Goal: Book appointment/travel/reservation

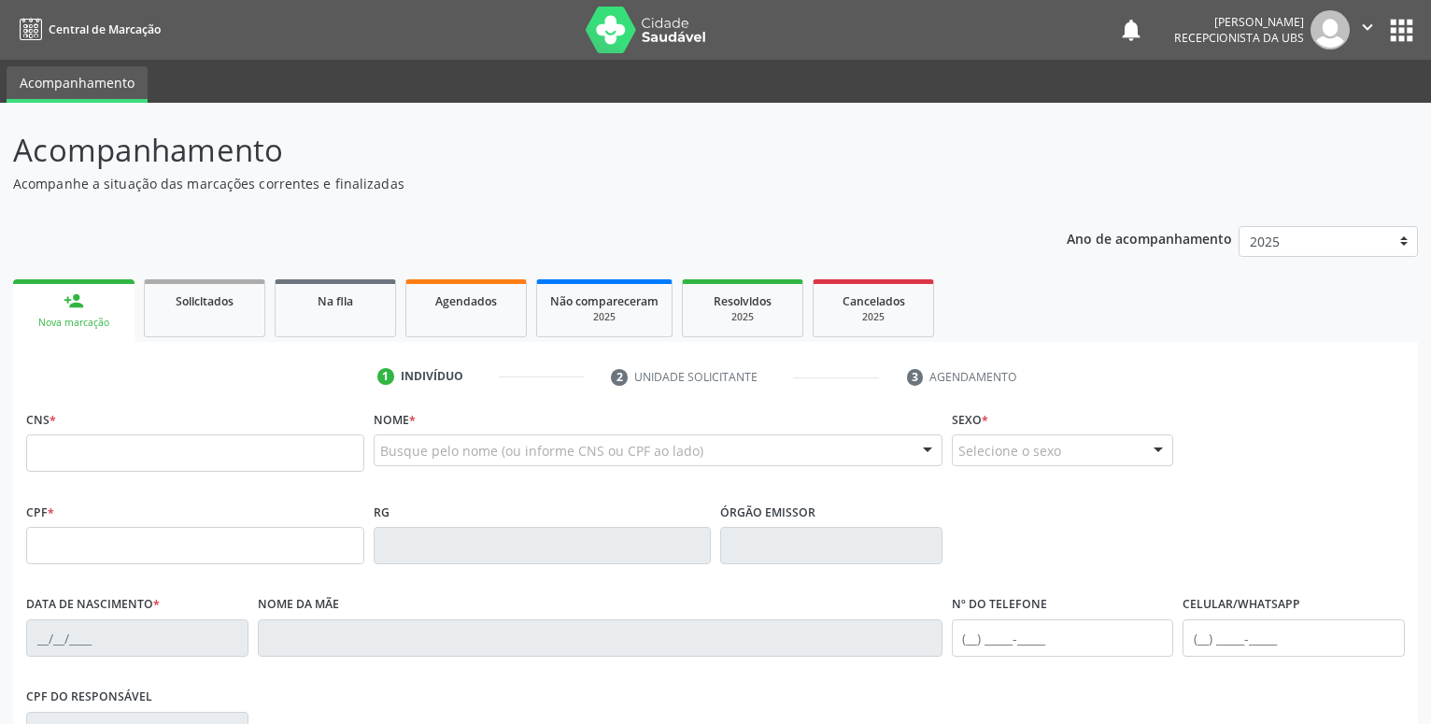
click at [77, 324] on div "Nova marcação" at bounding box center [73, 323] width 95 height 14
click at [84, 453] on input "text" at bounding box center [195, 452] width 338 height 37
type input "700 5011 6383 5757"
type input "1[DATE]"
type input "Edvirgens [PERSON_NAME]"
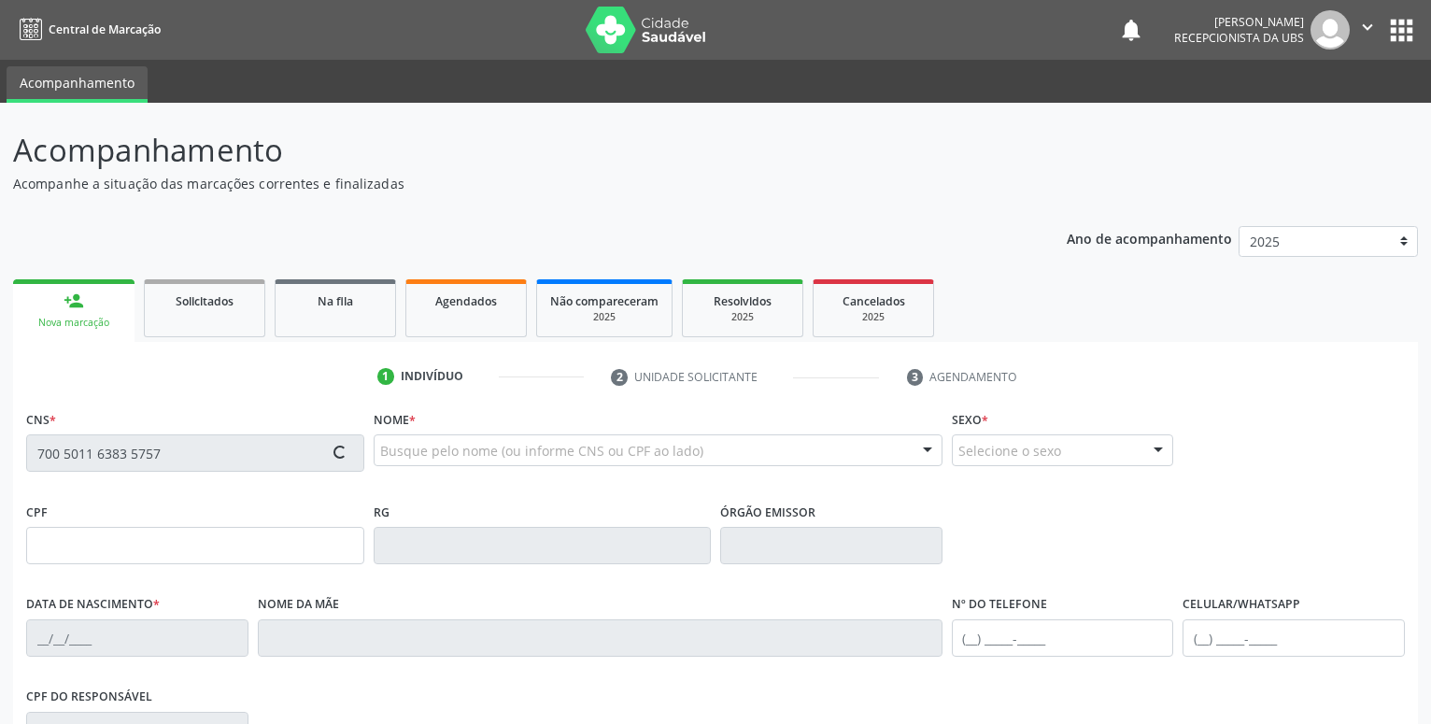
type input "[PHONE_NUMBER]"
type input "455"
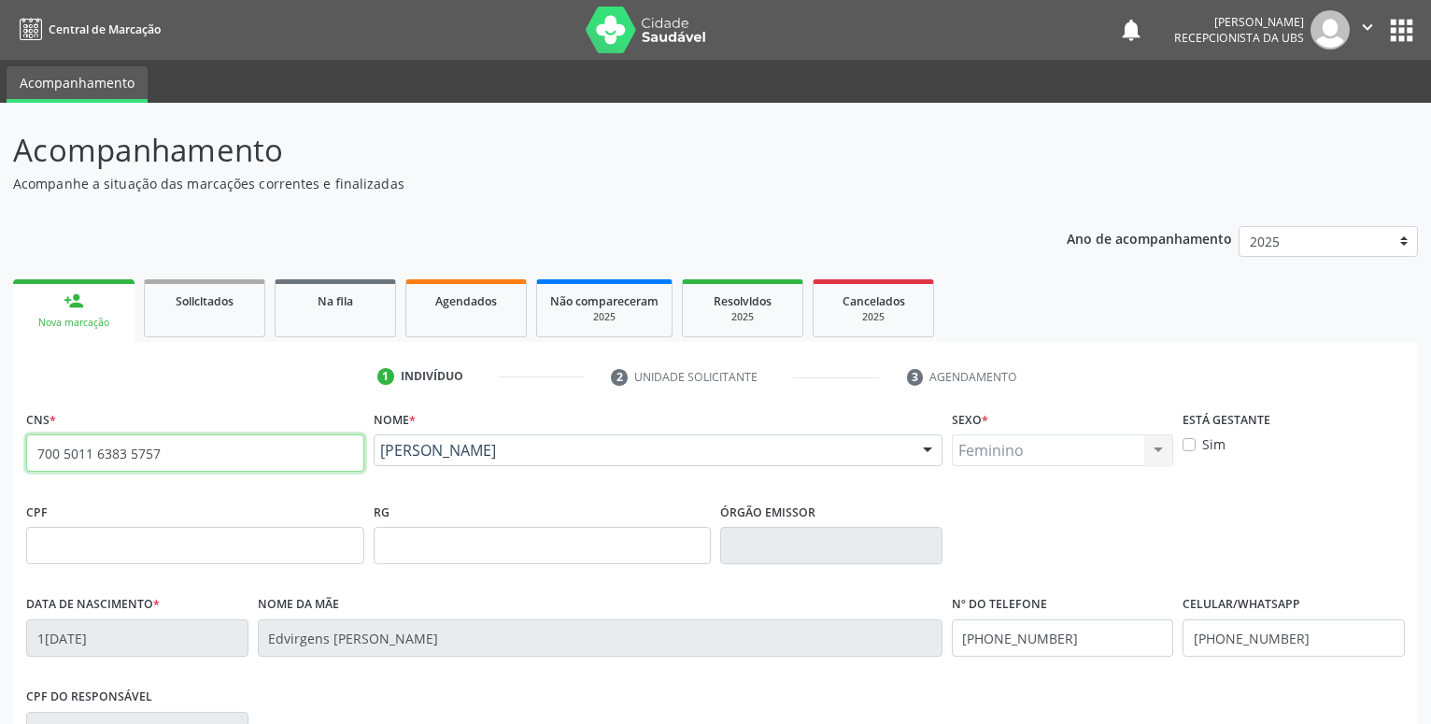
click at [165, 449] on input "700 5011 6383 5757" at bounding box center [195, 452] width 338 height 37
type input "7"
type input "700 4094 7606 5444"
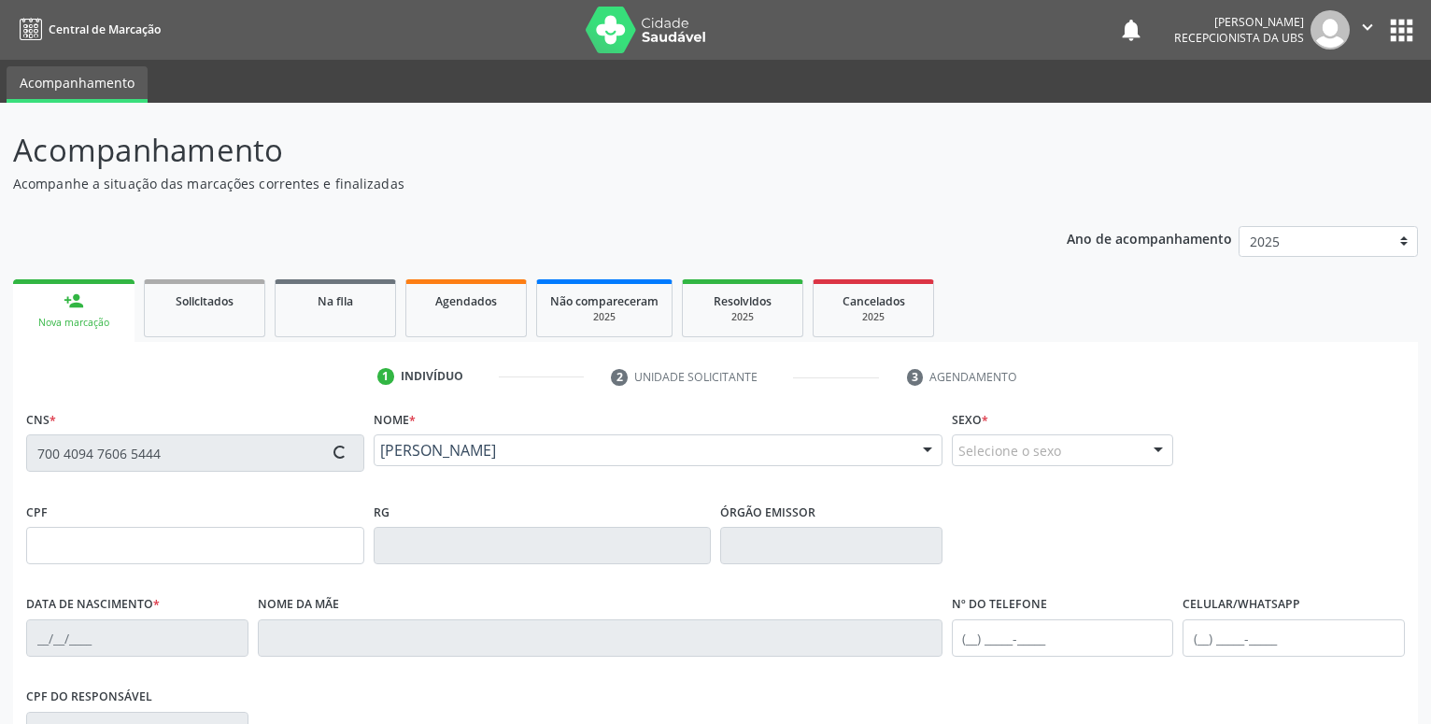
type input "[DATE]"
type input "[PERSON_NAME]"
type input "[PHONE_NUMBER]"
type input "319"
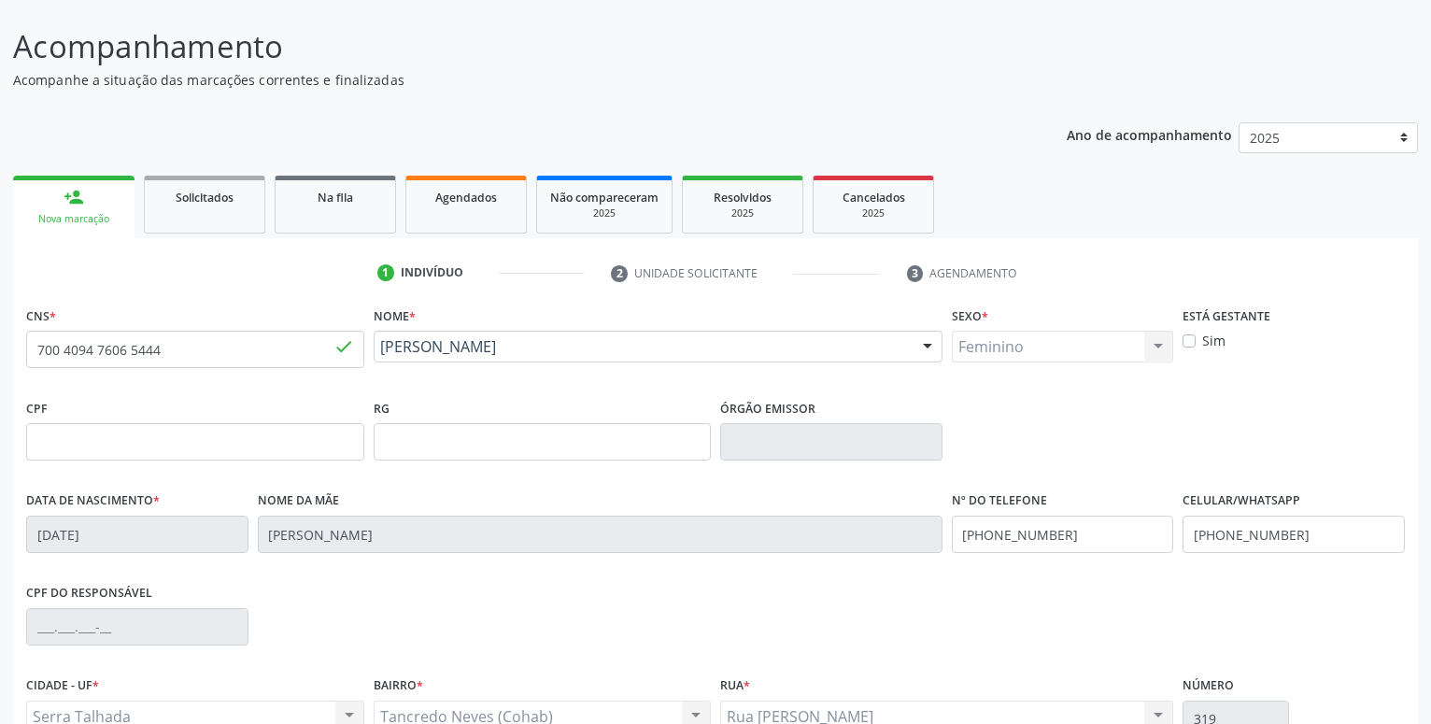
scroll to position [289, 0]
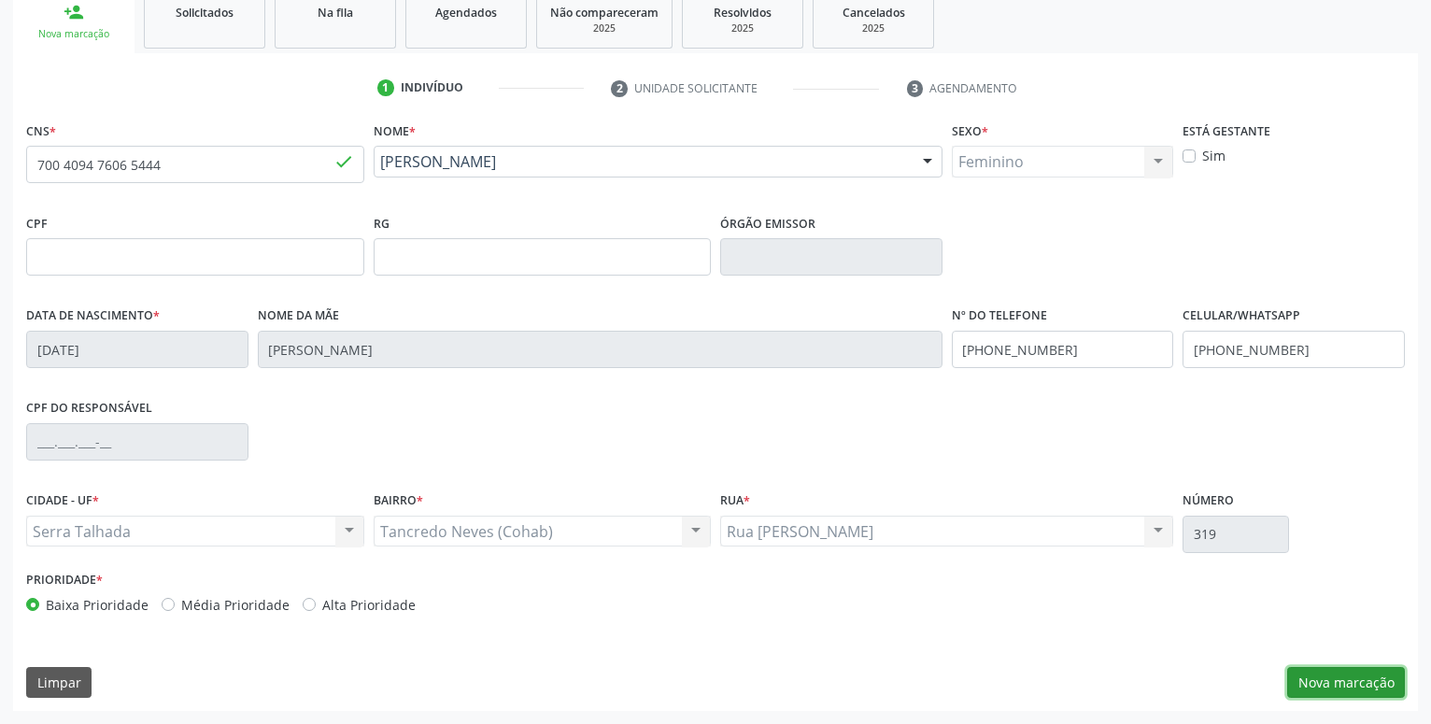
click at [1343, 679] on button "Nova marcação" at bounding box center [1346, 683] width 118 height 32
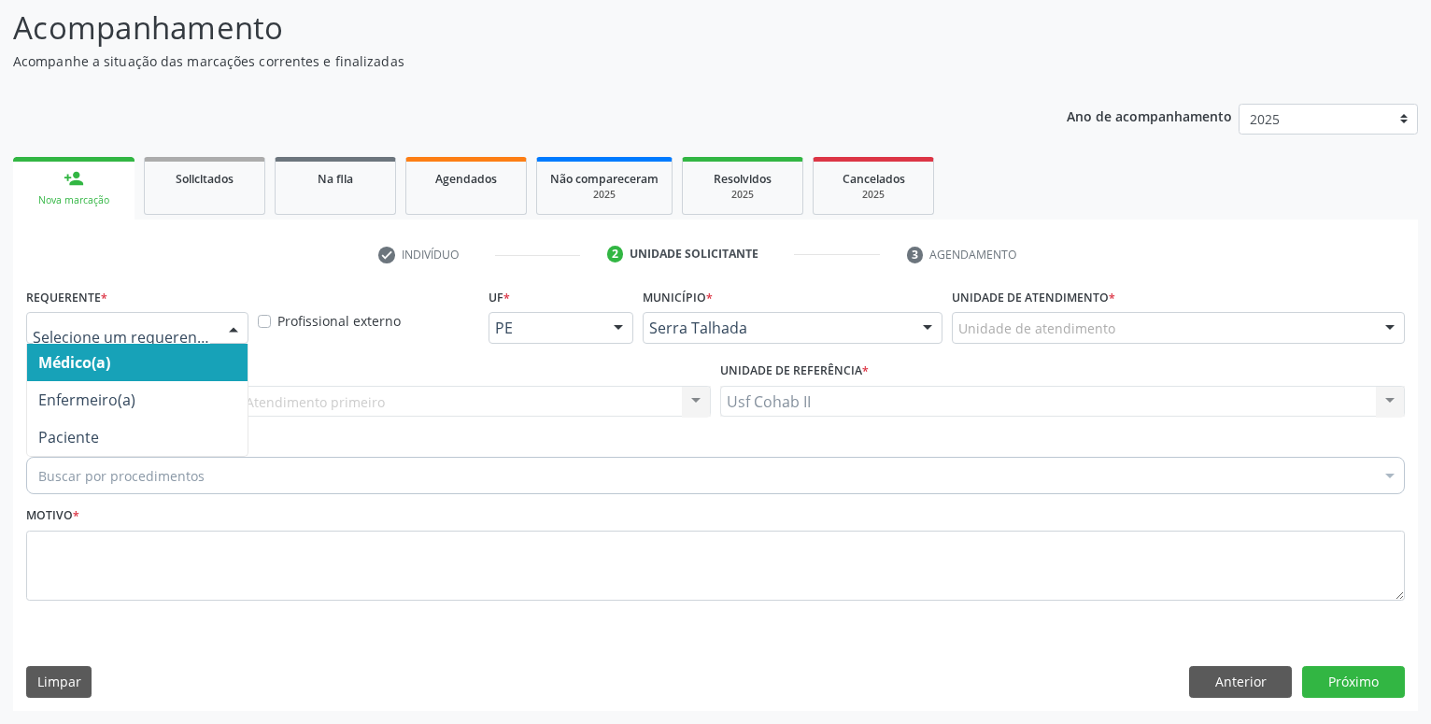
click at [231, 326] on div at bounding box center [233, 329] width 28 height 32
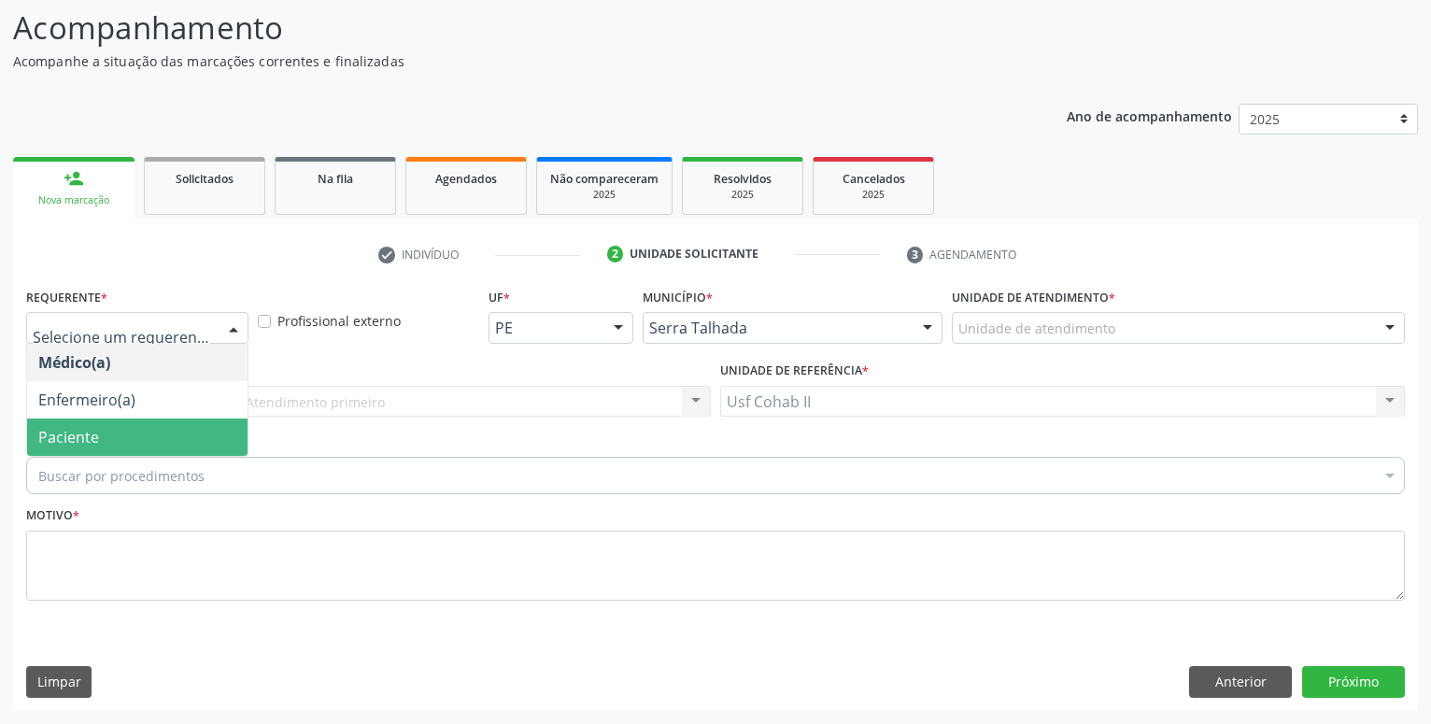
click at [148, 431] on span "Paciente" at bounding box center [137, 436] width 220 height 37
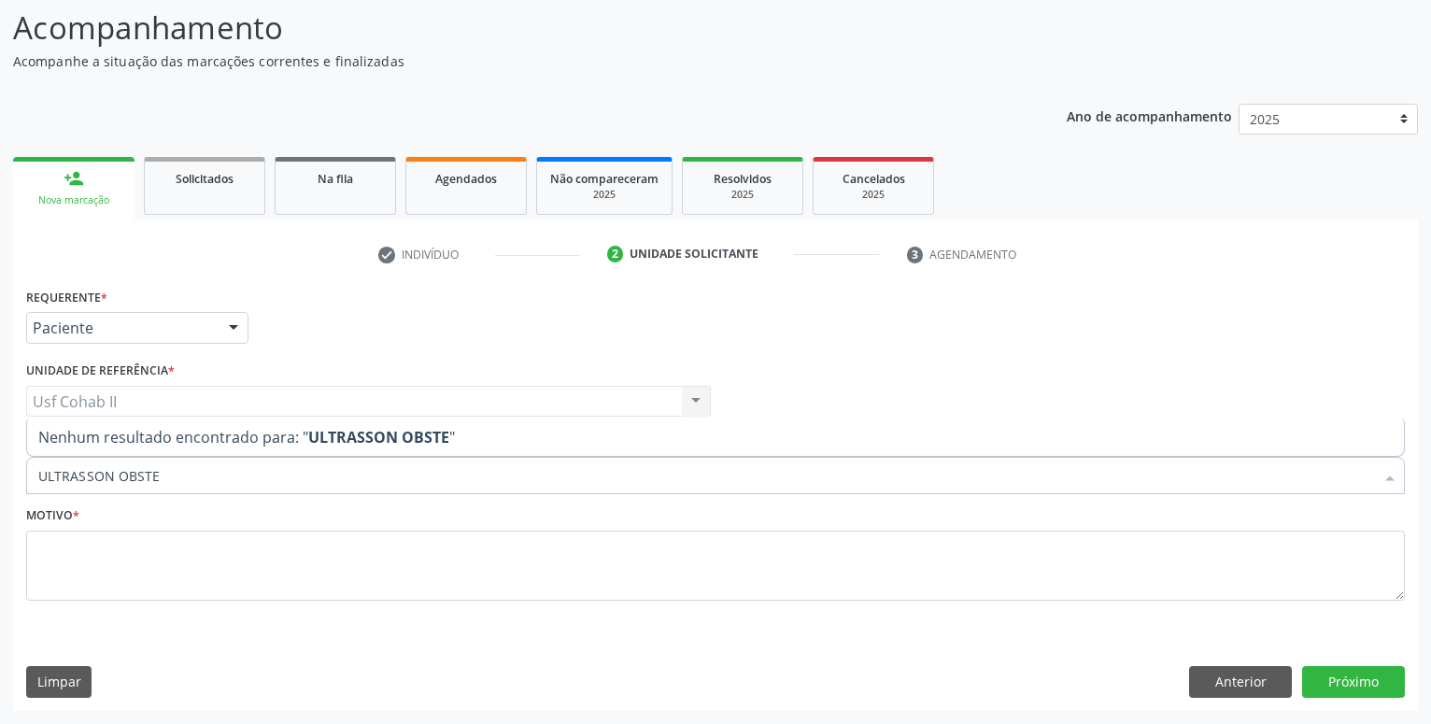
click at [166, 470] on input "ULTRASSON OBSTE" at bounding box center [706, 475] width 1336 height 37
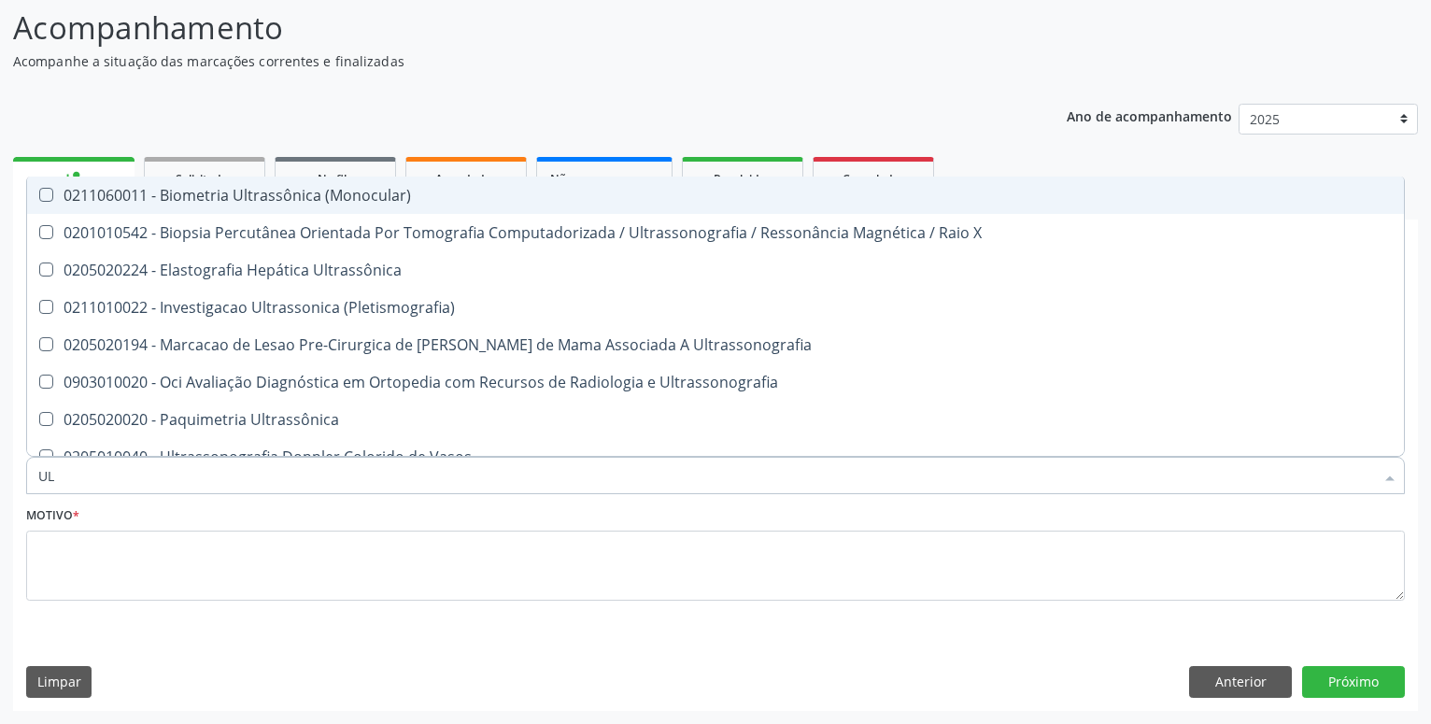
type input "U"
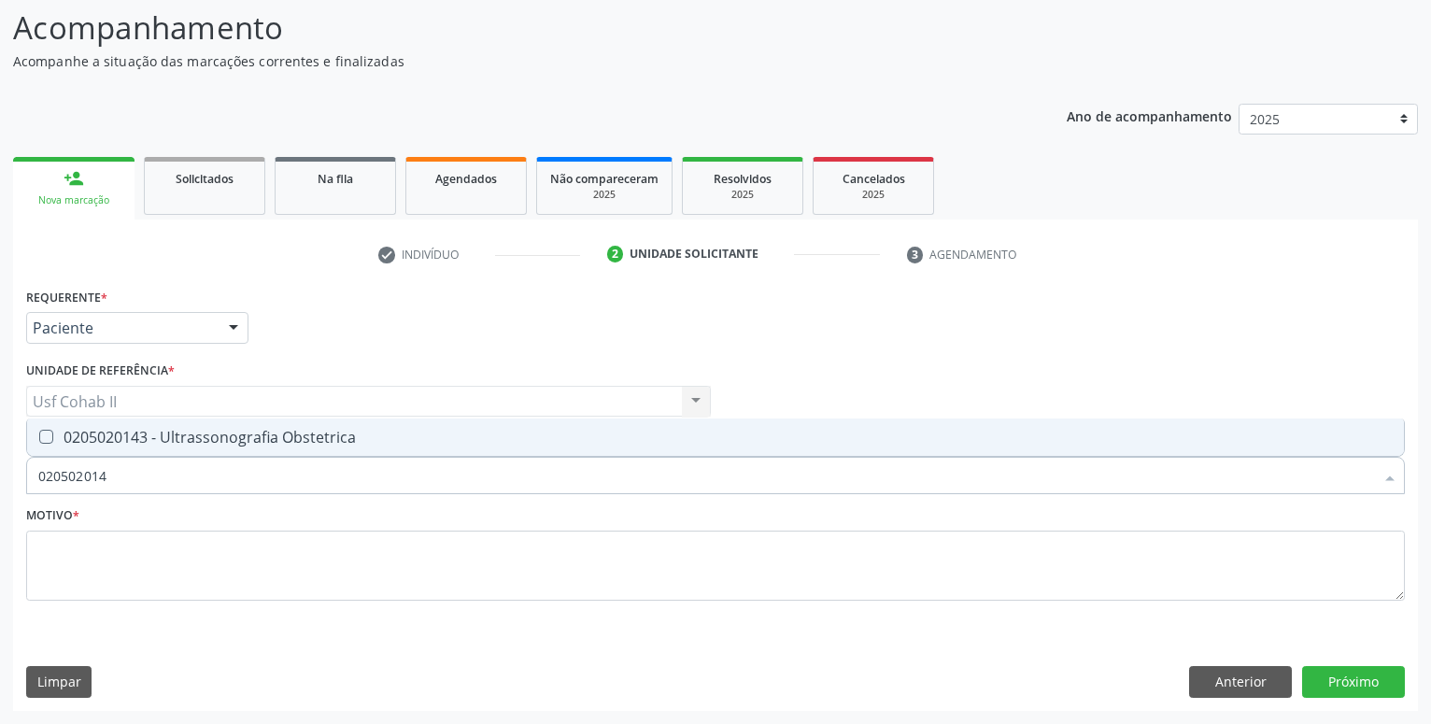
type input "0205020143"
click at [308, 436] on div "0205020143 - Ultrassonografia Obstetrica" at bounding box center [715, 437] width 1354 height 15
checkbox Obstetrica "true"
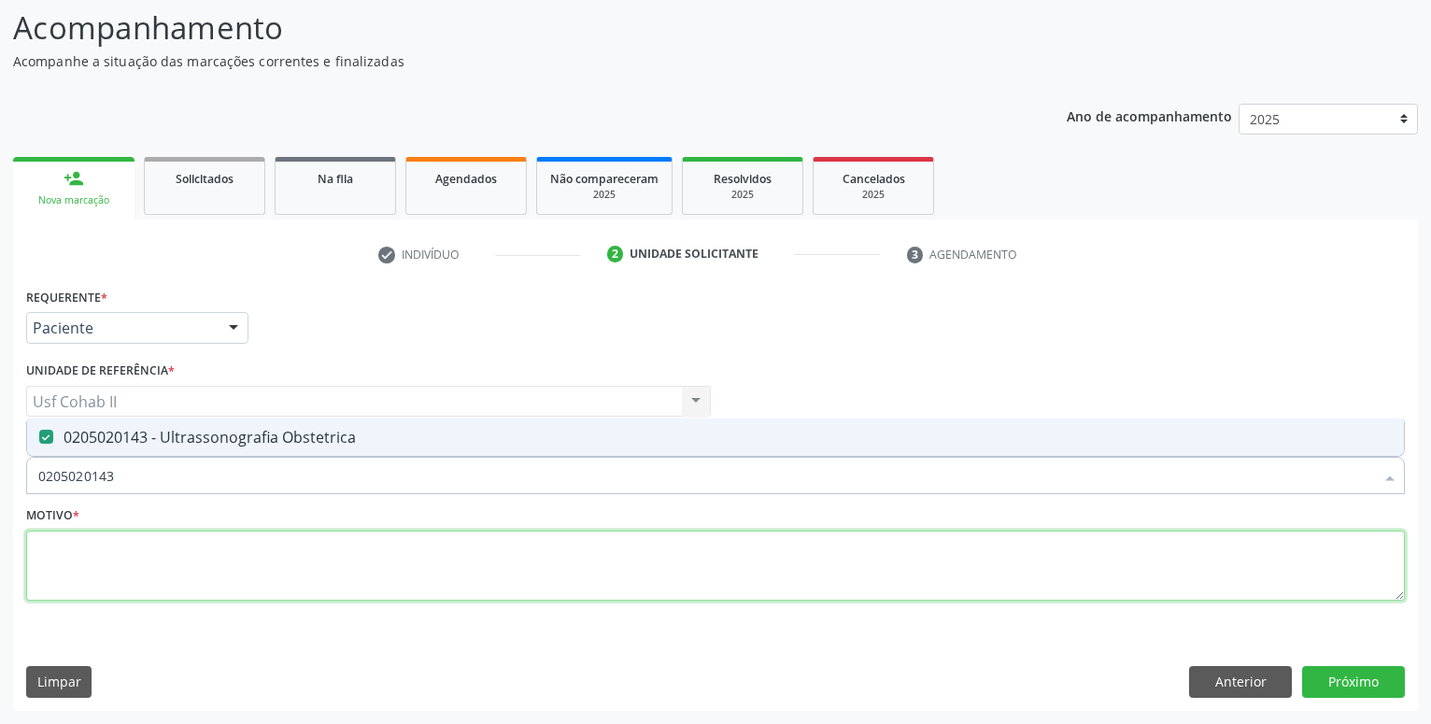
click at [219, 569] on textarea at bounding box center [715, 565] width 1379 height 71
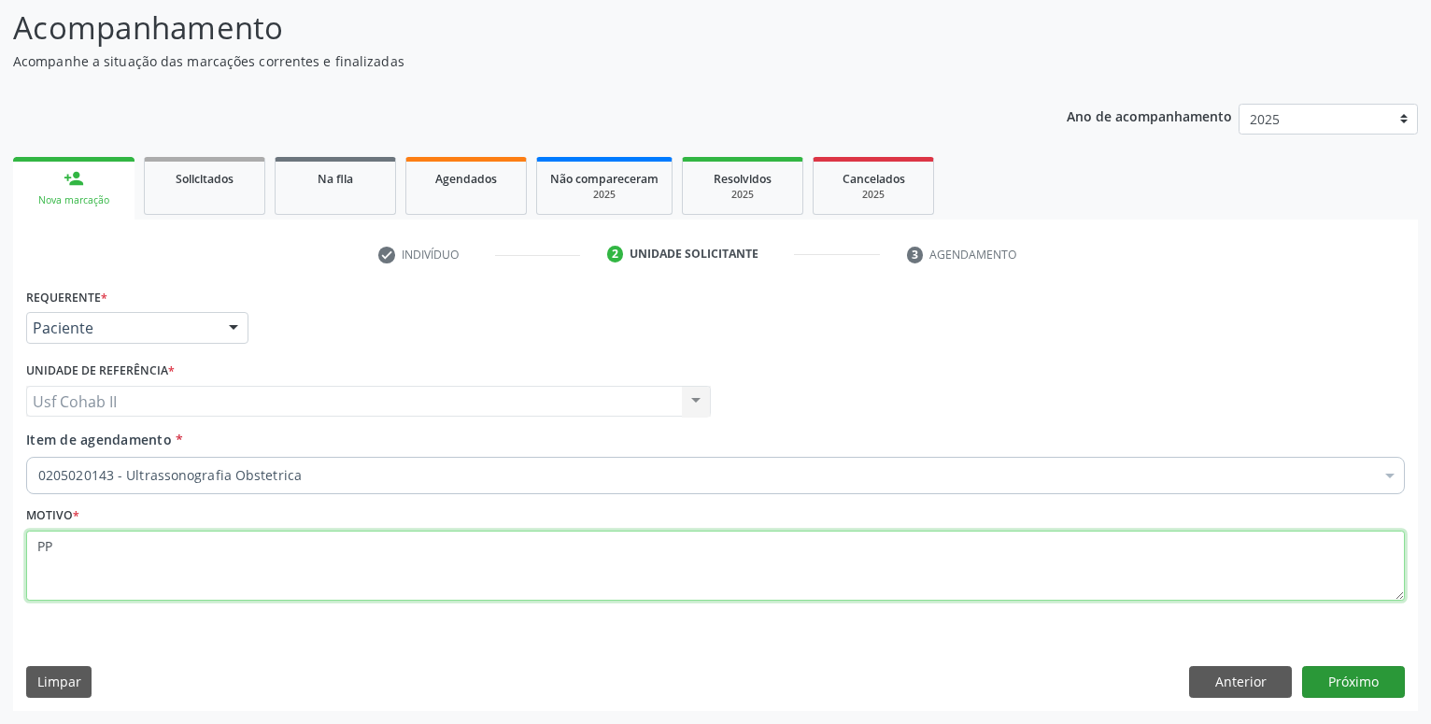
type textarea "PP"
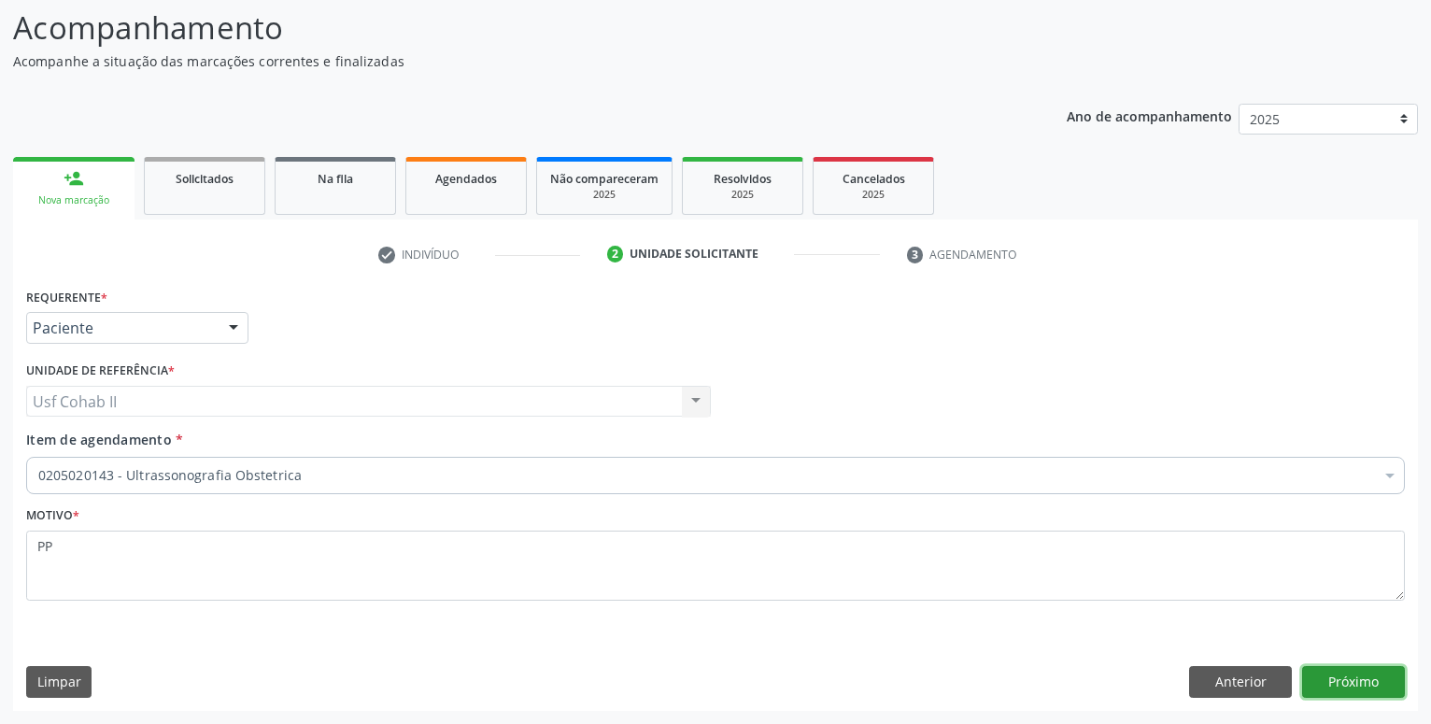
click at [1340, 690] on button "Próximo" at bounding box center [1353, 682] width 103 height 32
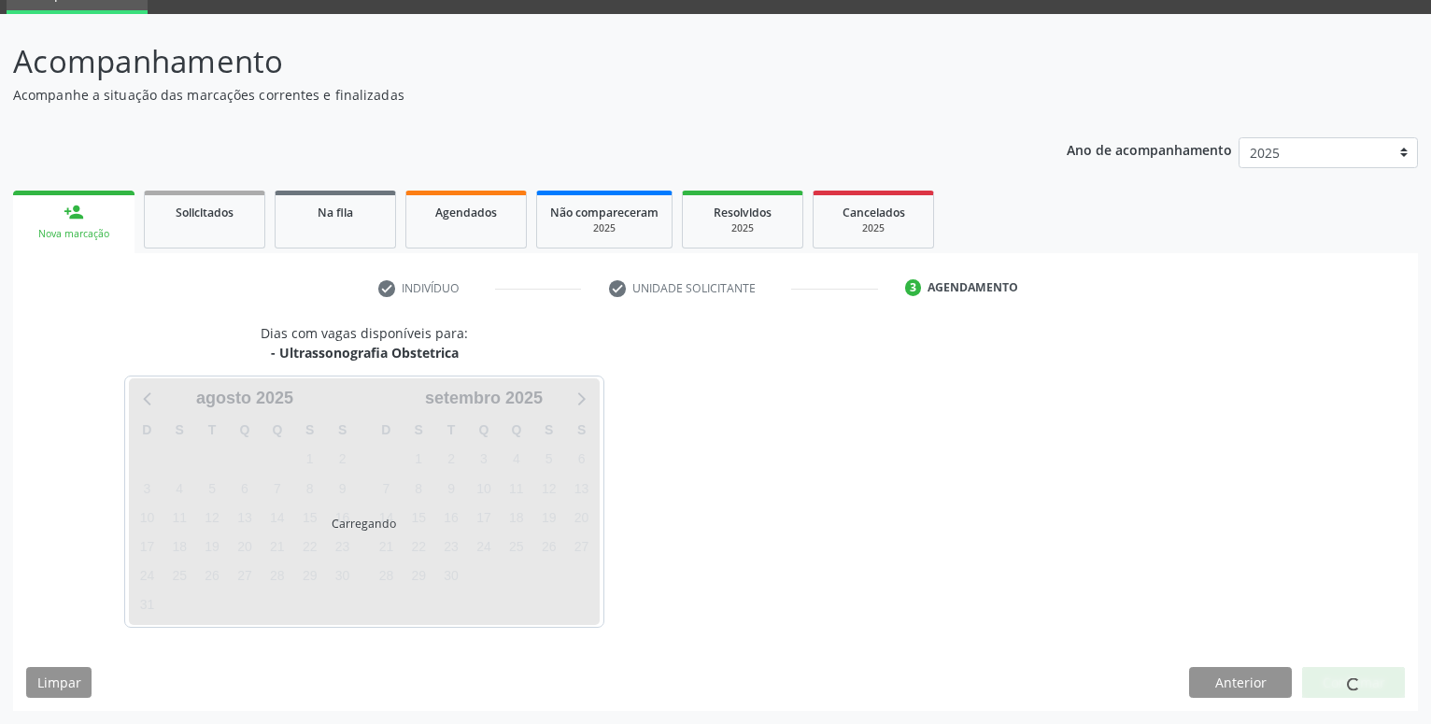
scroll to position [89, 0]
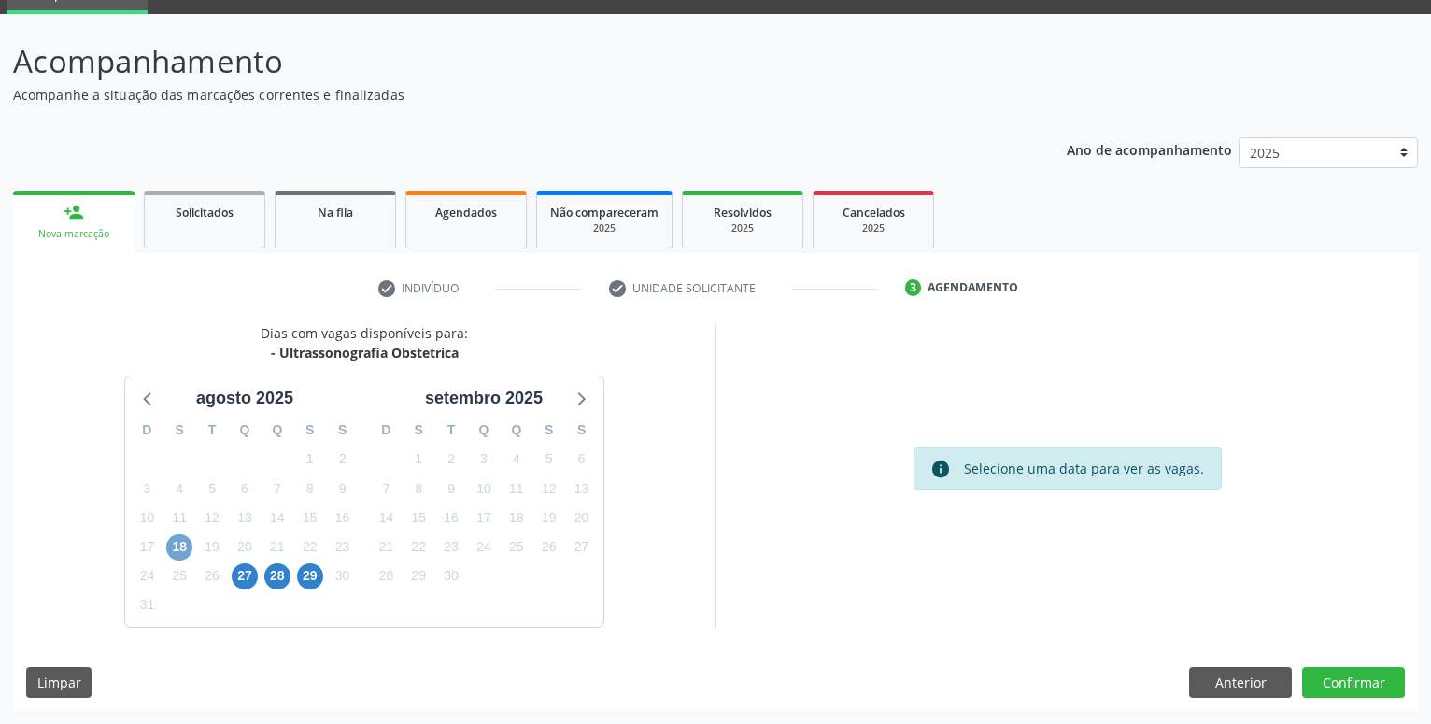
click at [177, 549] on span "18" at bounding box center [179, 547] width 26 height 26
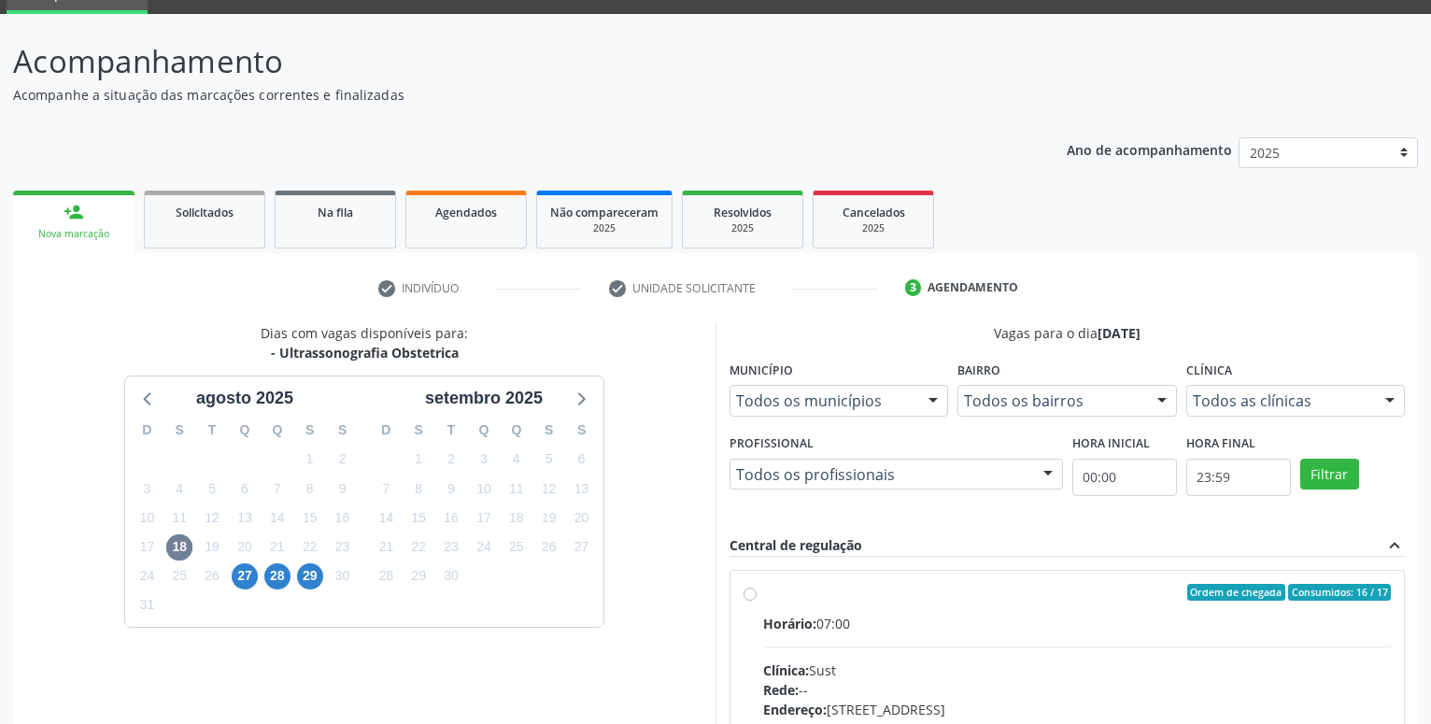
click at [1041, 472] on div at bounding box center [1048, 476] width 28 height 32
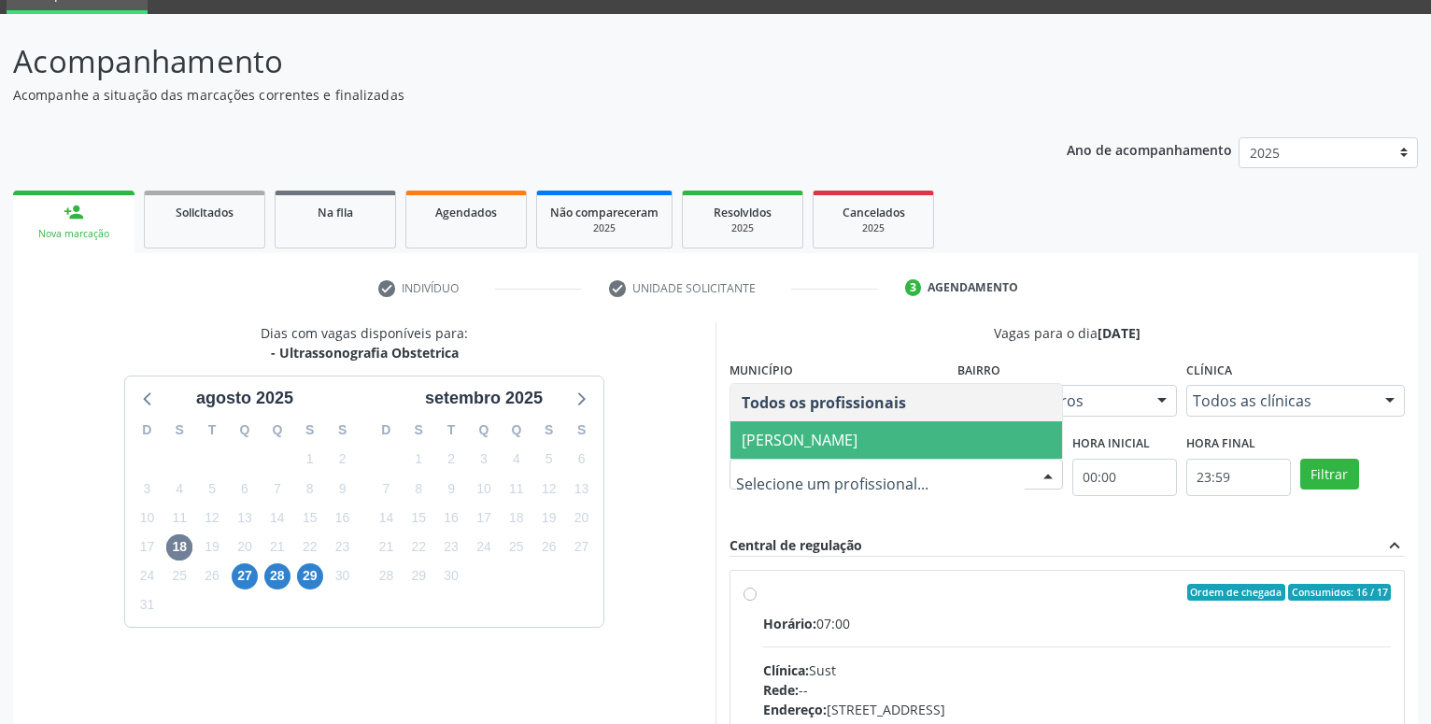
click at [857, 444] on span "[PERSON_NAME]" at bounding box center [800, 440] width 116 height 21
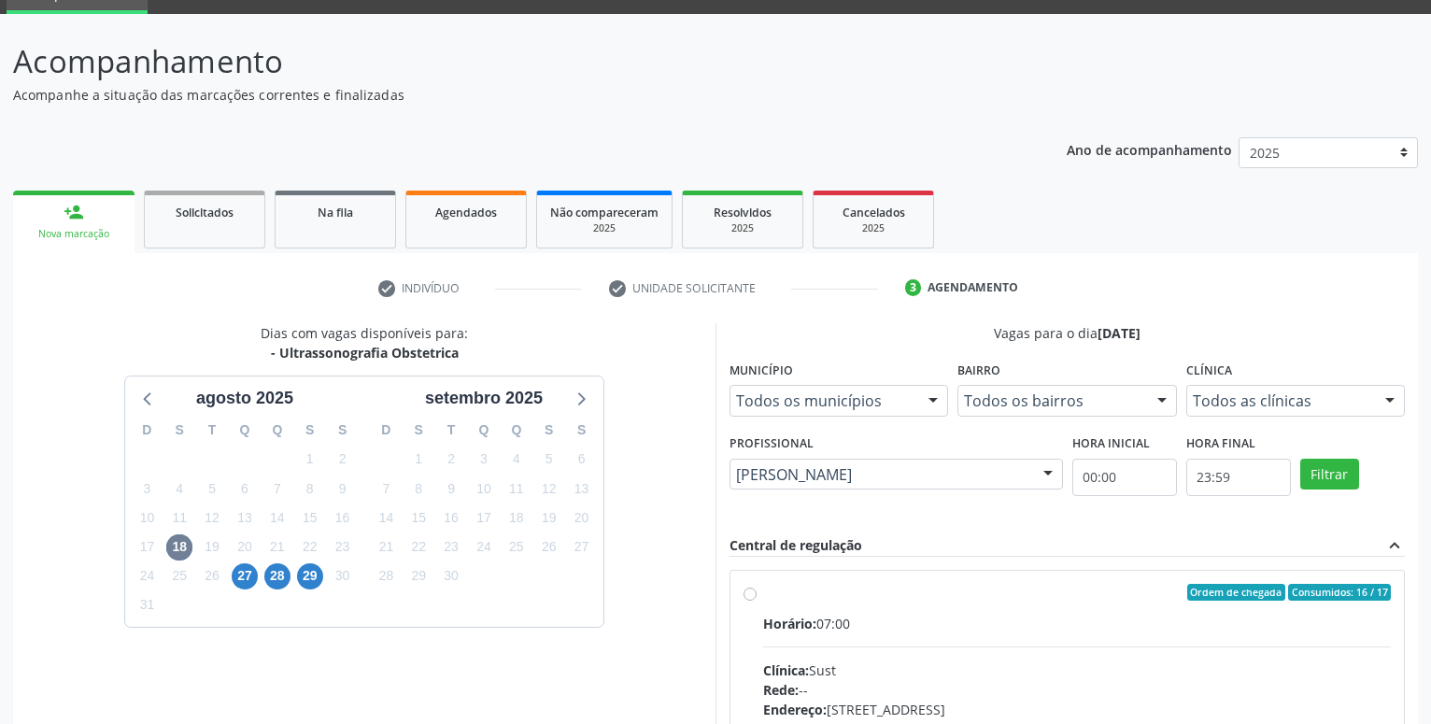
click at [1386, 397] on div at bounding box center [1390, 402] width 28 height 32
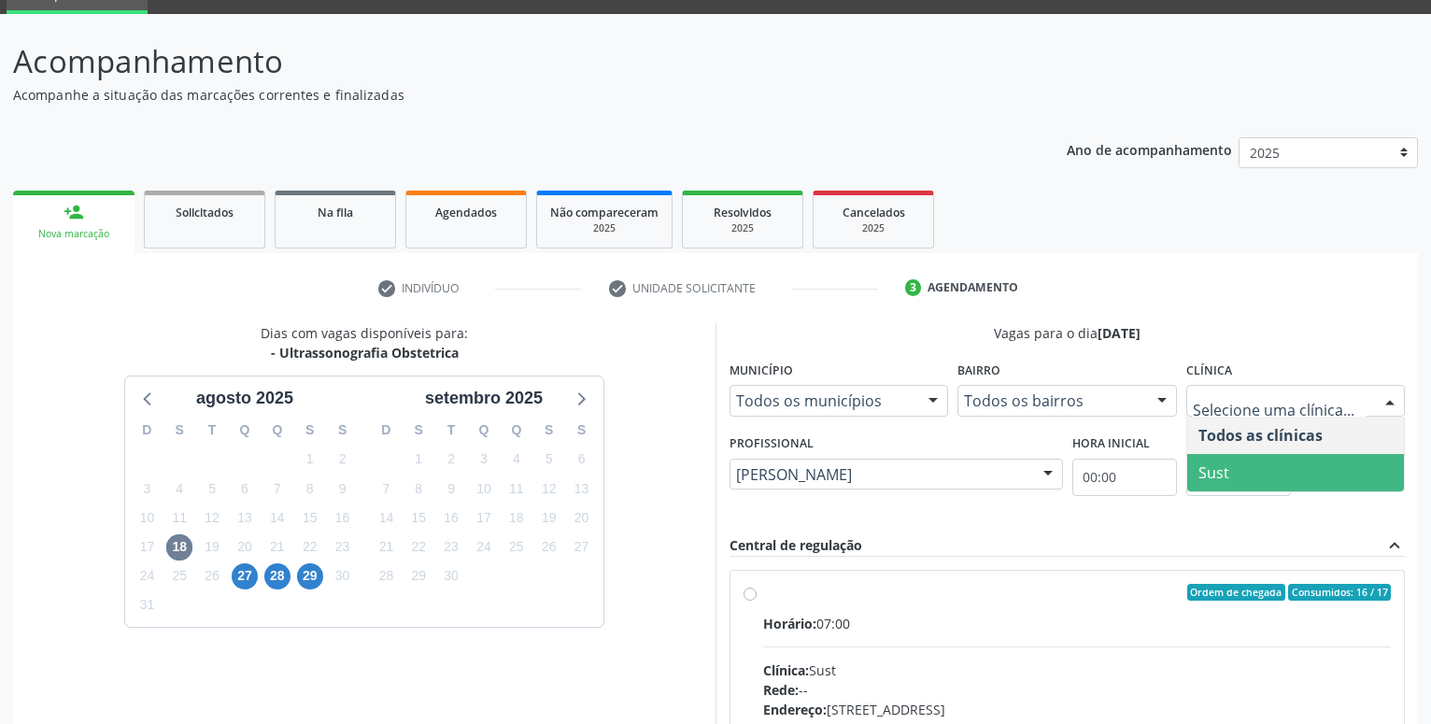
click at [1252, 474] on span "Sust" at bounding box center [1295, 472] width 217 height 37
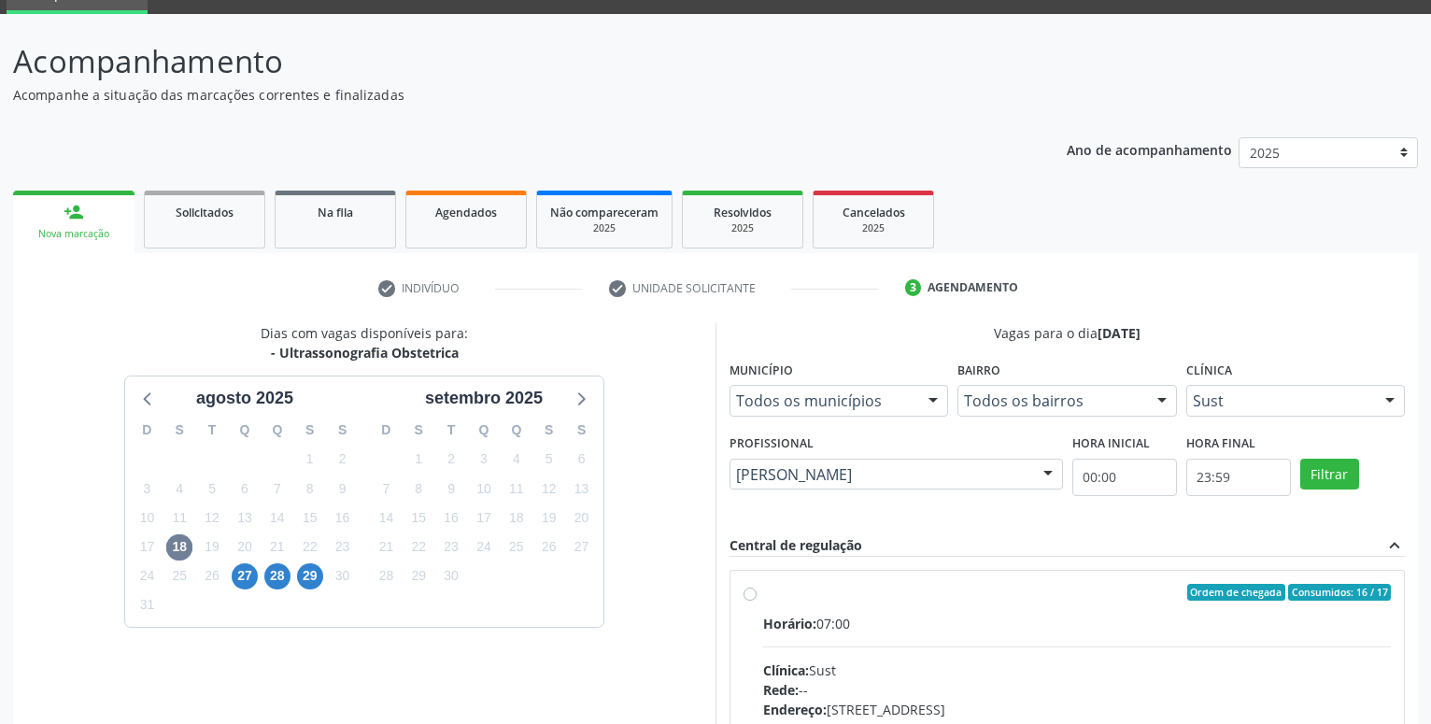
click at [757, 601] on input "Ordem de chegada Consumidos: 16 / 17 Horário: 07:00 Clínica: Sust Rede: -- Ende…" at bounding box center [749, 592] width 13 height 17
radio input "true"
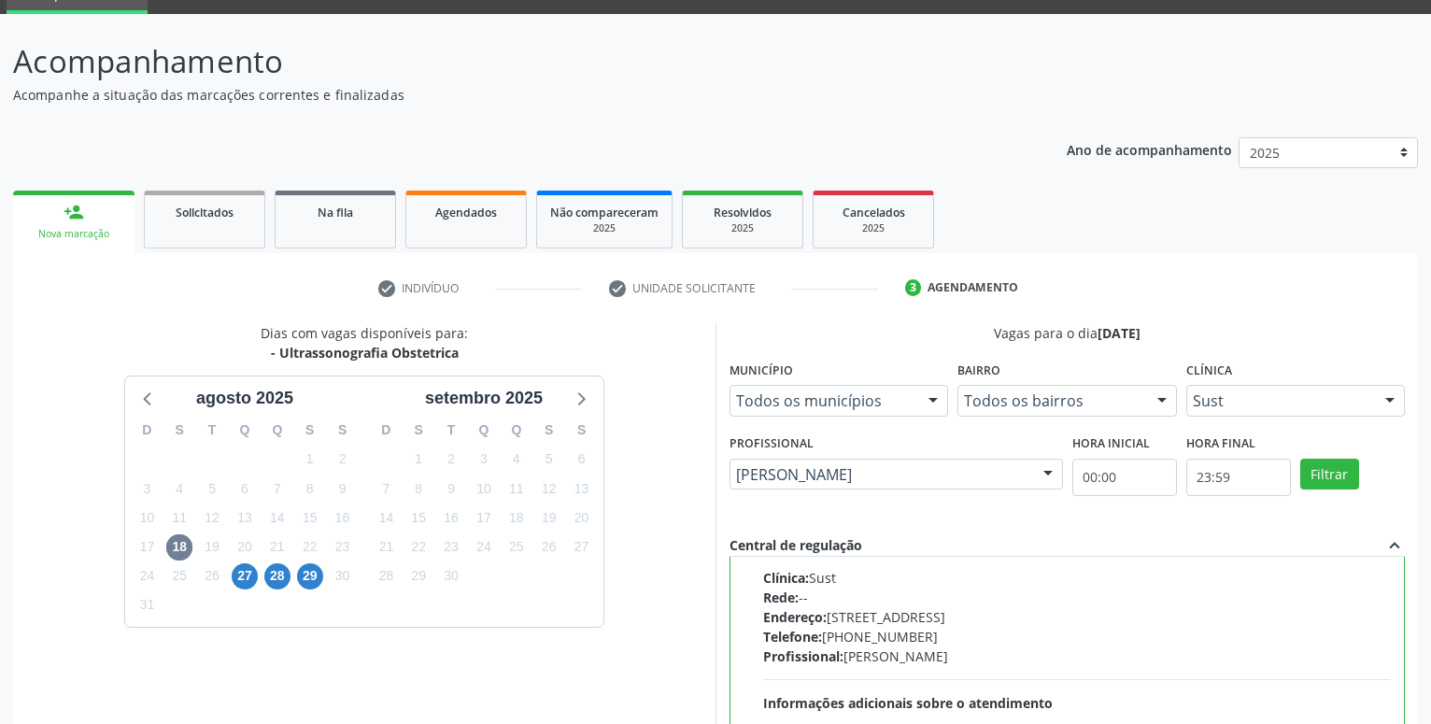
scroll to position [392, 0]
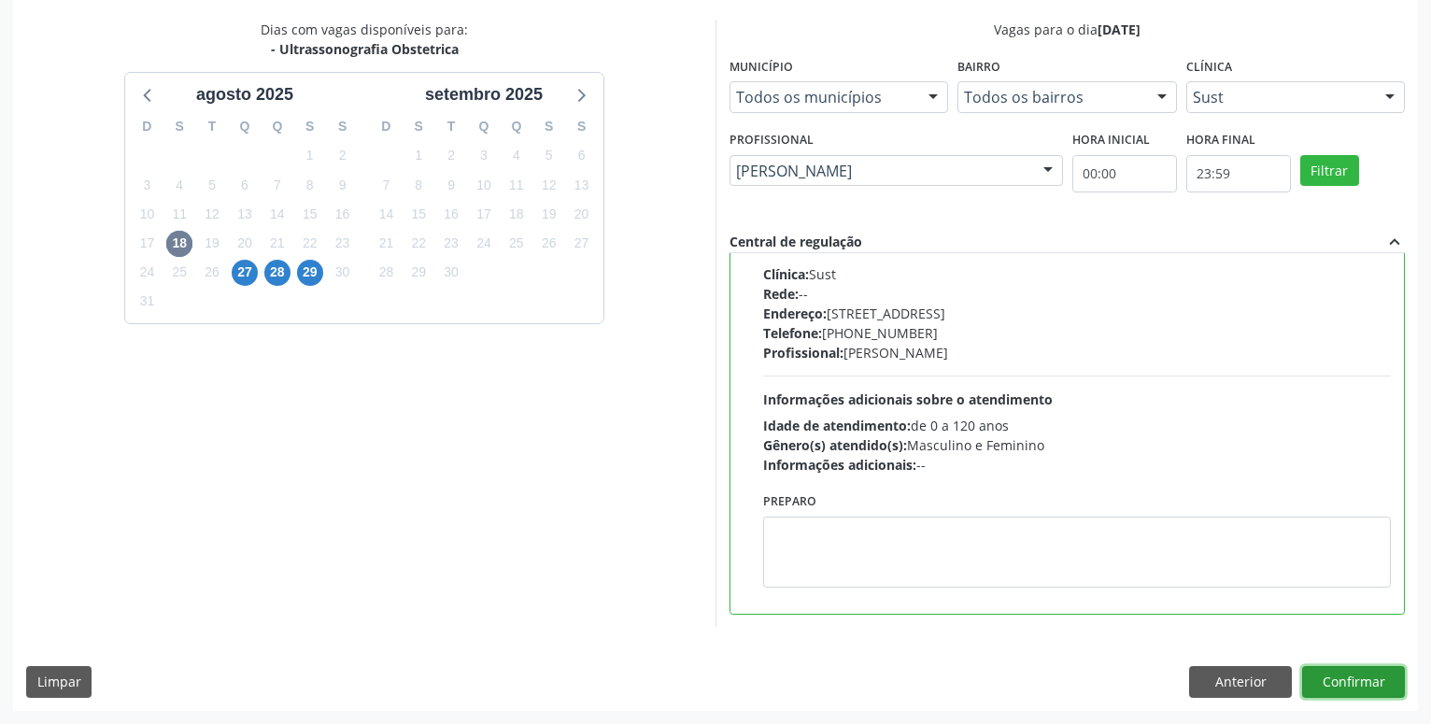
click at [1340, 675] on button "Confirmar" at bounding box center [1353, 682] width 103 height 32
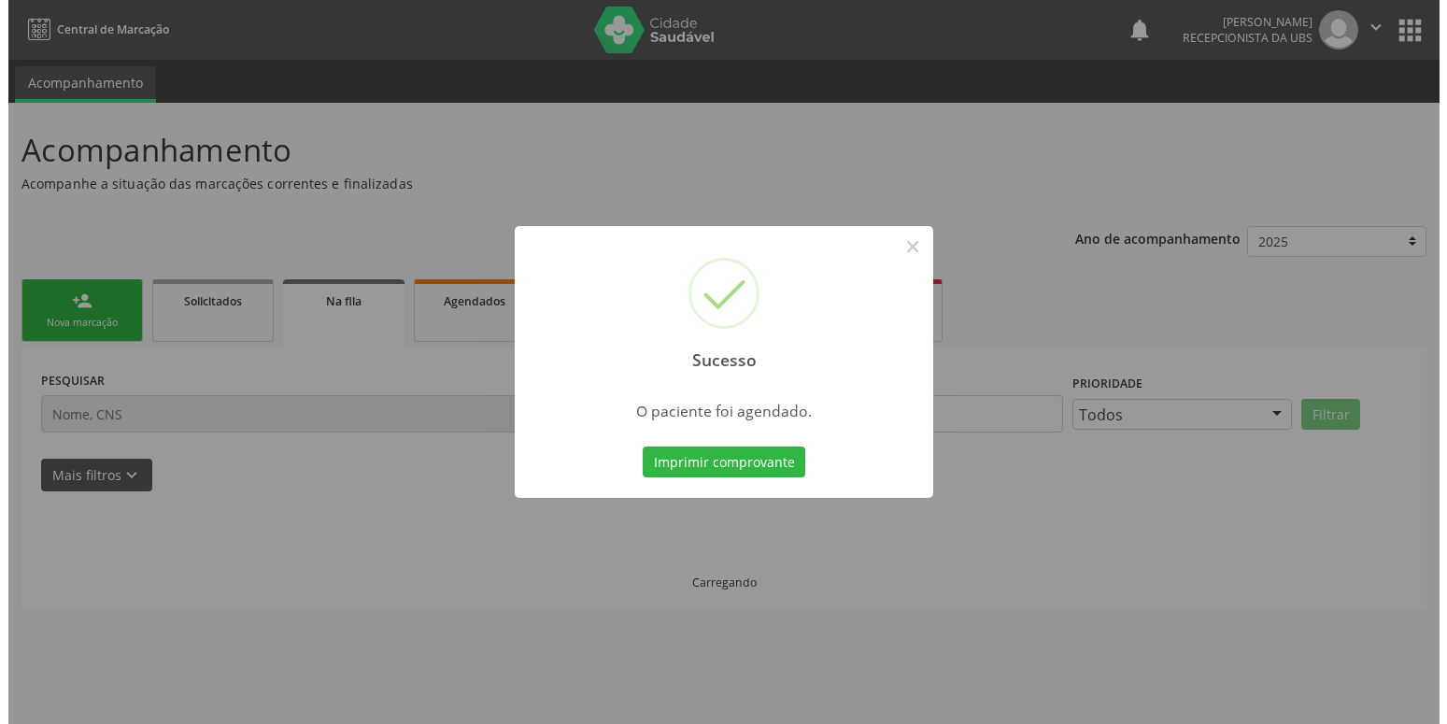
scroll to position [0, 0]
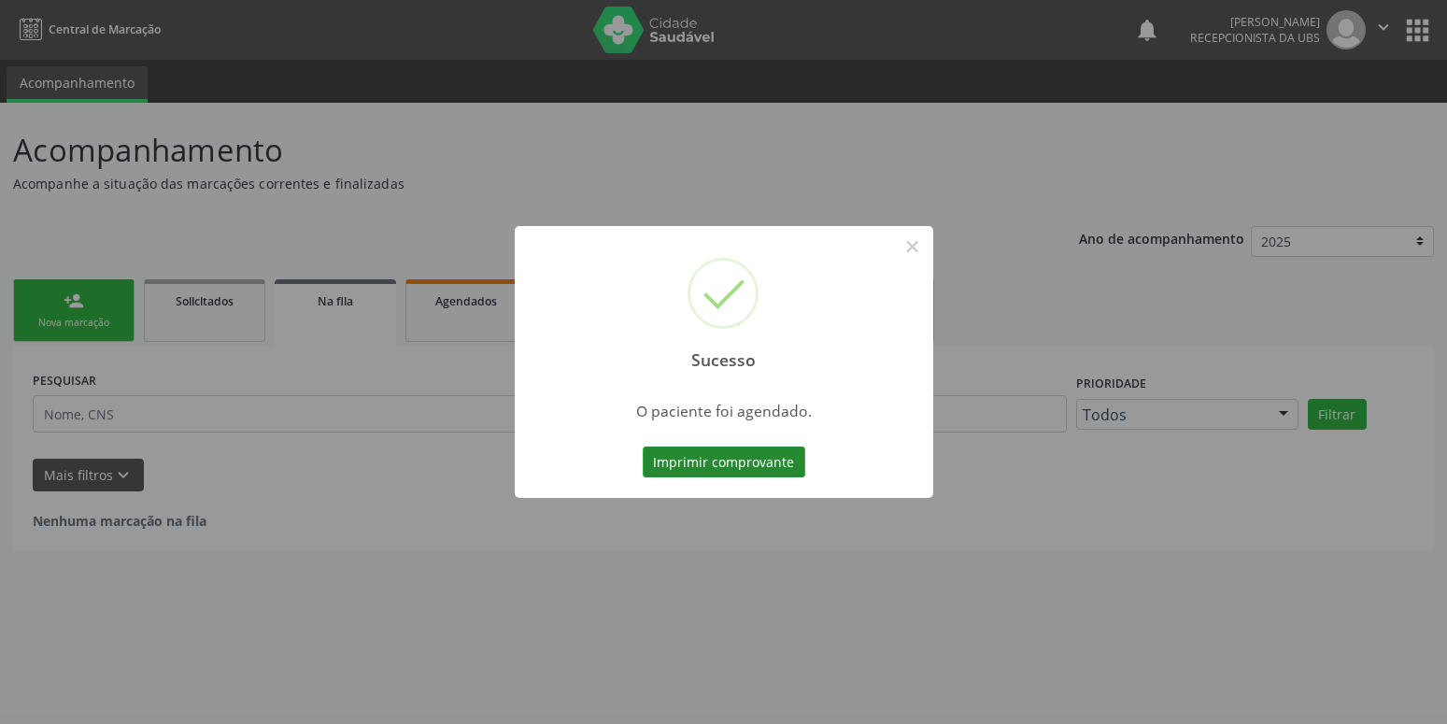
click at [744, 467] on button "Imprimir comprovante" at bounding box center [724, 462] width 163 height 32
